Goal: Task Accomplishment & Management: Use online tool/utility

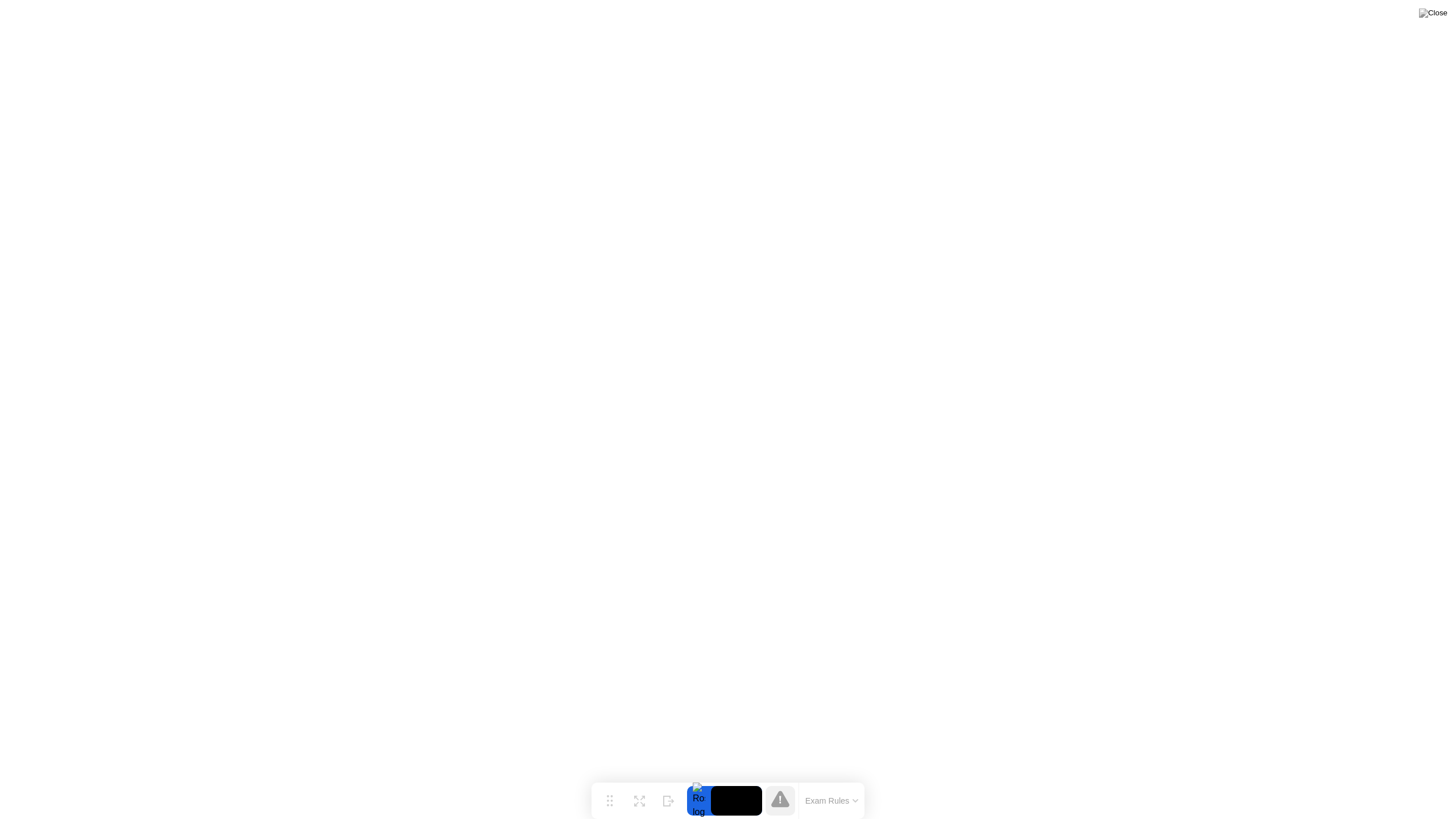
click at [1450, 12] on button at bounding box center [1433, 12] width 34 height 15
click at [1441, 18] on img at bounding box center [1433, 13] width 28 height 9
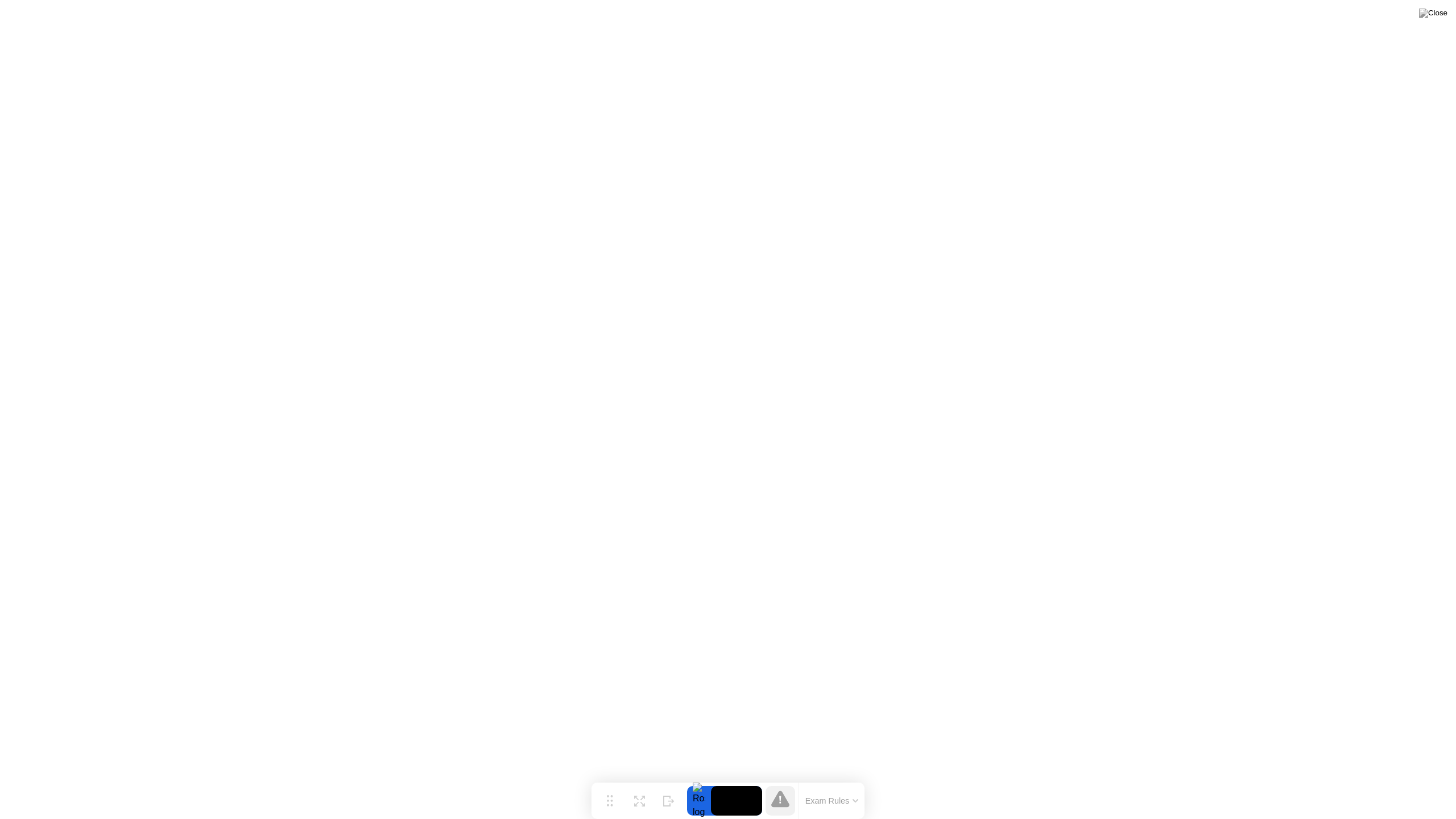
click at [1444, 12] on img at bounding box center [1433, 13] width 28 height 9
click at [1320, 788] on div "End Proctoring Session" at bounding box center [1362, 787] width 125 height 10
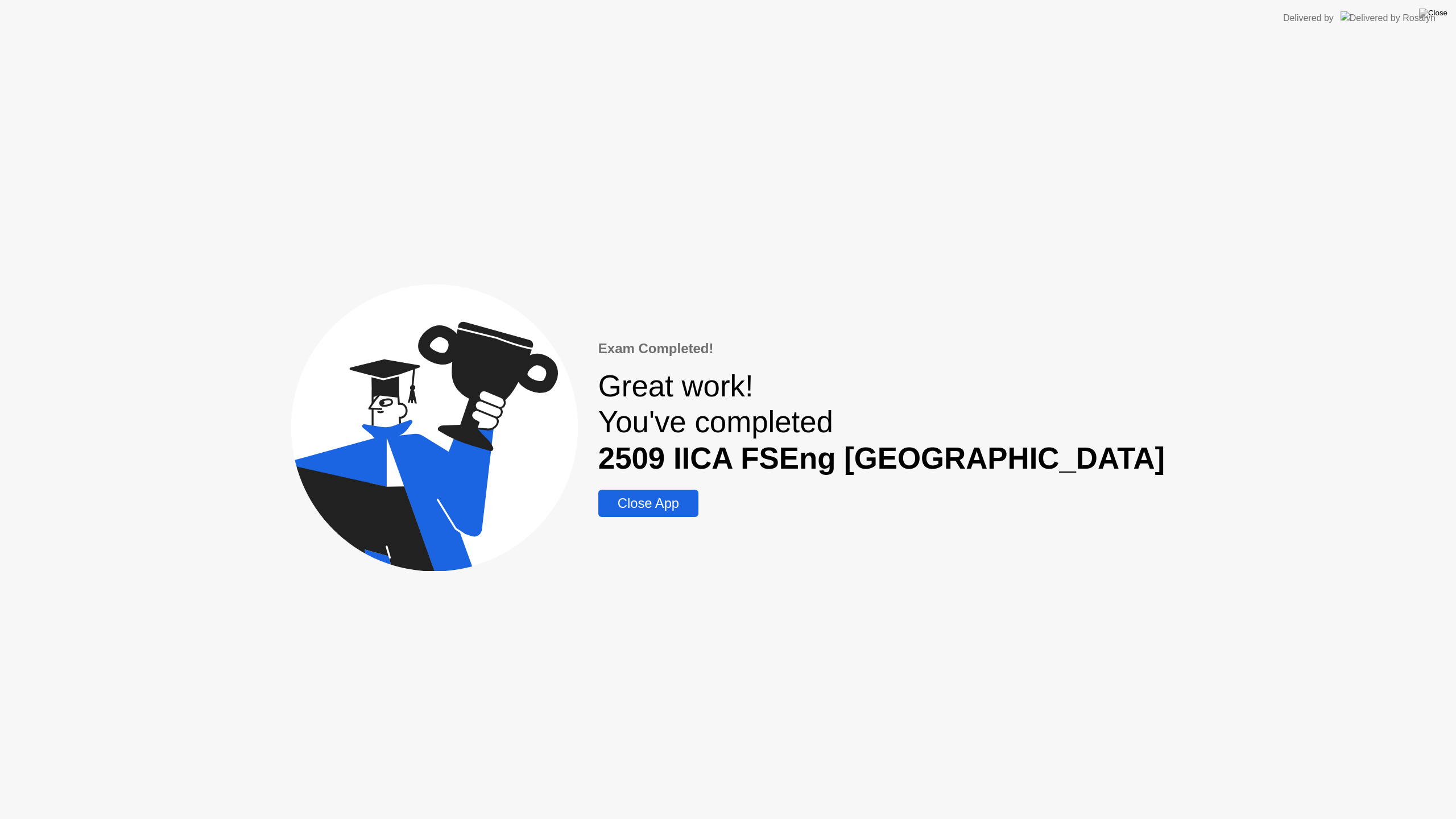
click at [695, 507] on div "Close App" at bounding box center [648, 503] width 93 height 16
